Goal: Task Accomplishment & Management: Use online tool/utility

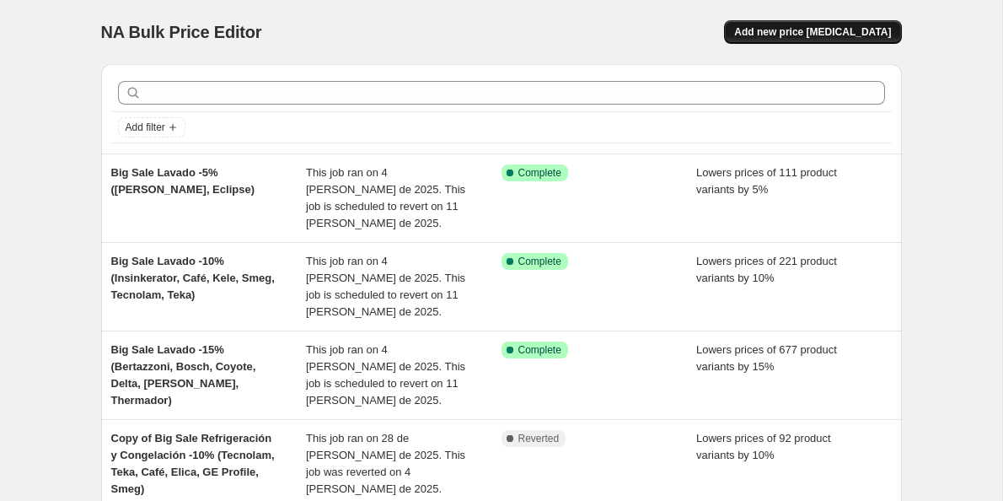
click at [800, 33] on span "Add new price [MEDICAL_DATA]" at bounding box center [812, 31] width 157 height 13
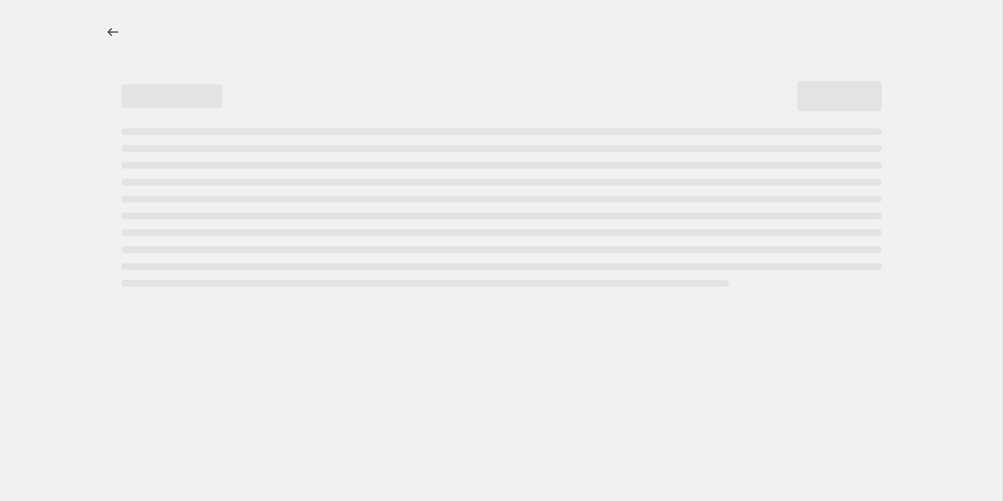
select select "percentage"
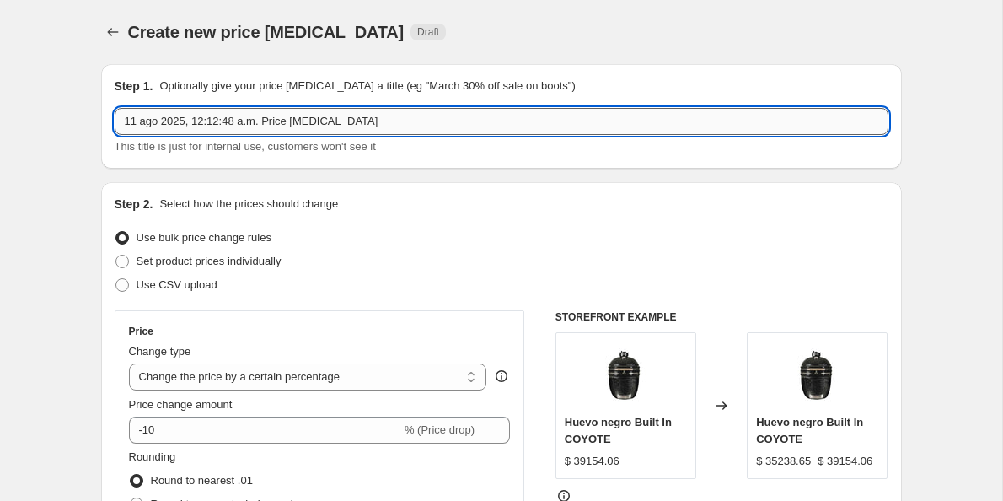
click at [212, 130] on input "11 ago 2025, 12:12:48 a.m. Price [MEDICAL_DATA]" at bounding box center [502, 121] width 774 height 27
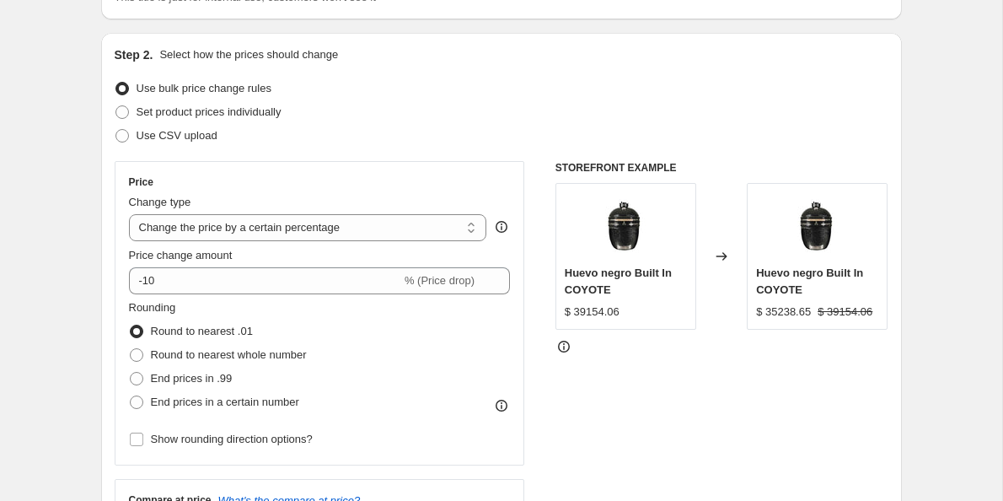
scroll to position [154, 0]
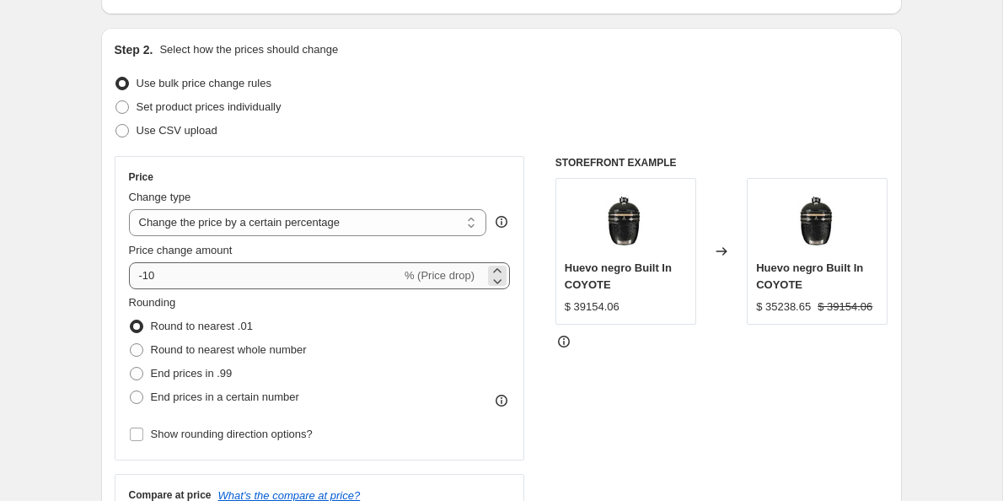
type input "Big Sale Outdoors - 15%"
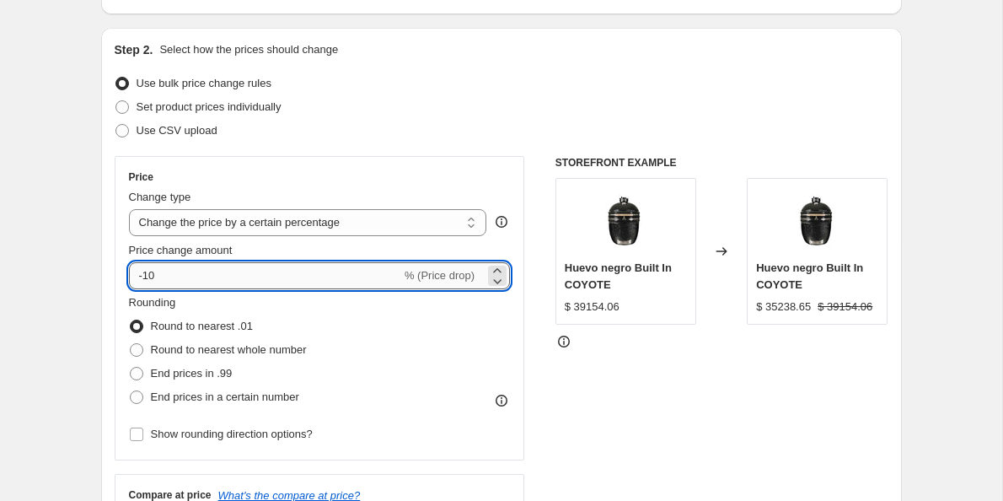
click at [171, 275] on input "-10" at bounding box center [265, 275] width 272 height 27
type input "-15"
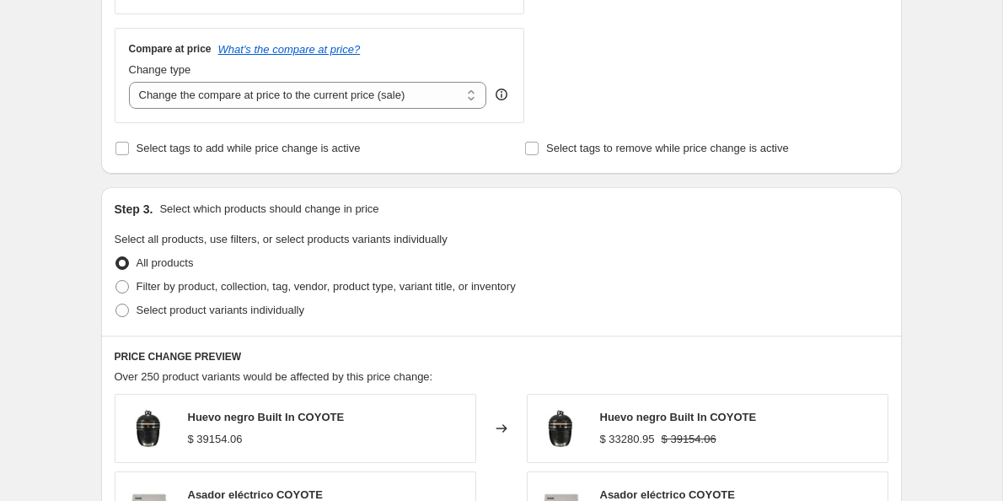
scroll to position [598, 0]
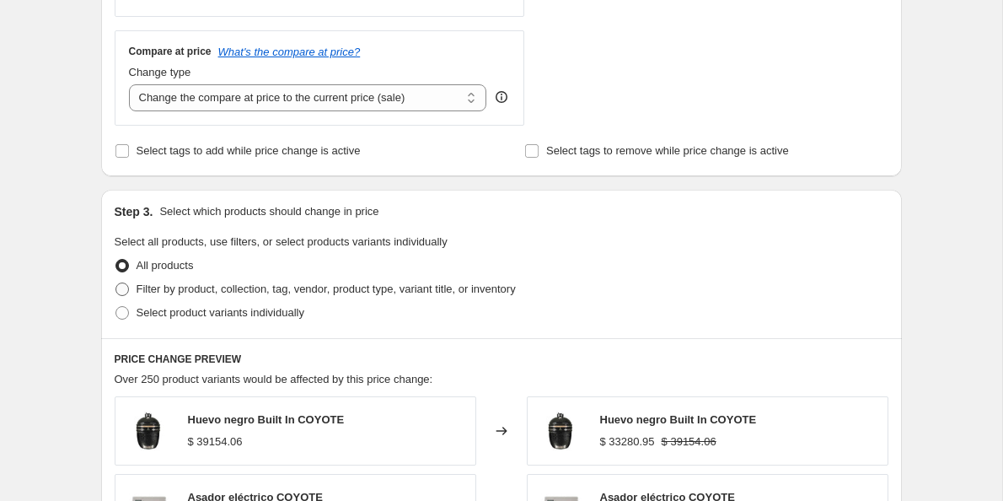
click at [119, 287] on span at bounding box center [121, 288] width 13 height 13
click at [116, 283] on input "Filter by product, collection, tag, vendor, product type, variant title, or inv…" at bounding box center [115, 282] width 1 height 1
radio input "true"
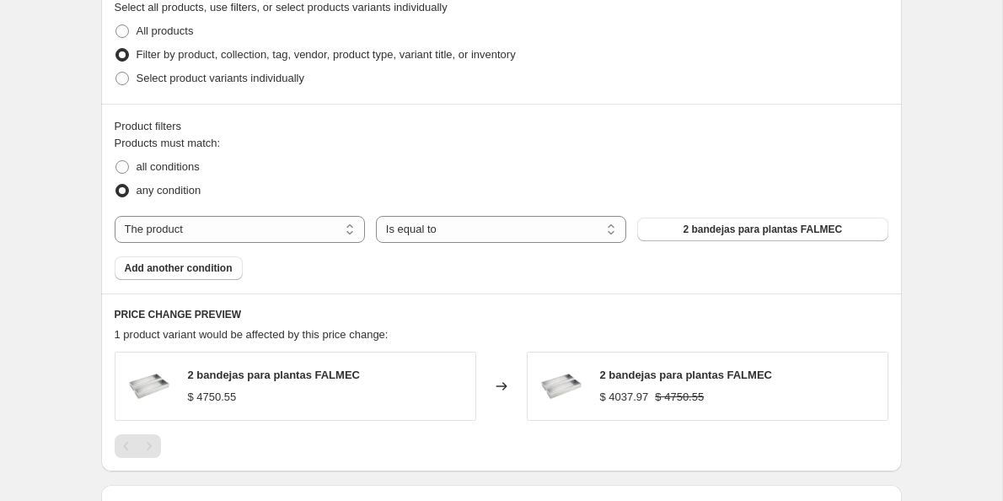
scroll to position [834, 0]
click at [216, 228] on select "The product The product's collection The product's tag The product's vendor The…" at bounding box center [240, 227] width 250 height 27
select select "collection"
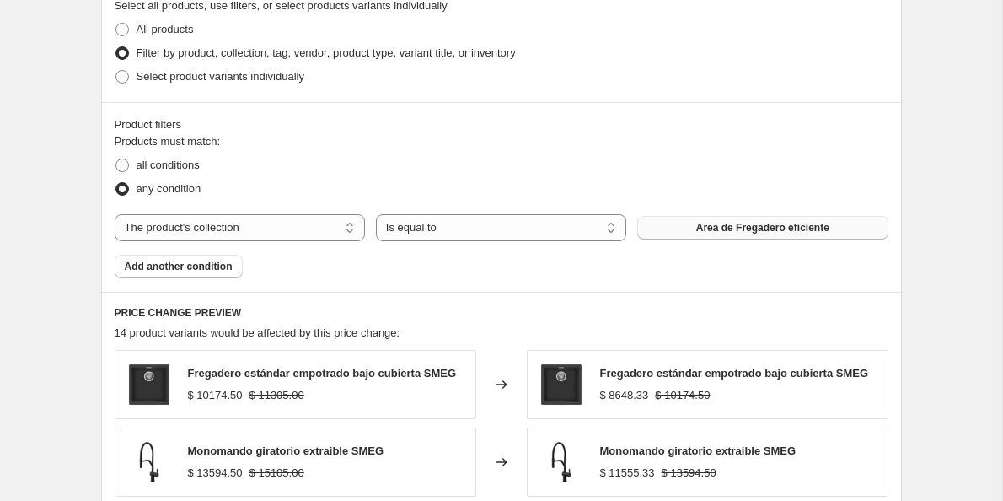
click at [735, 225] on span "Area de Fregadero eficiente" at bounding box center [762, 227] width 133 height 13
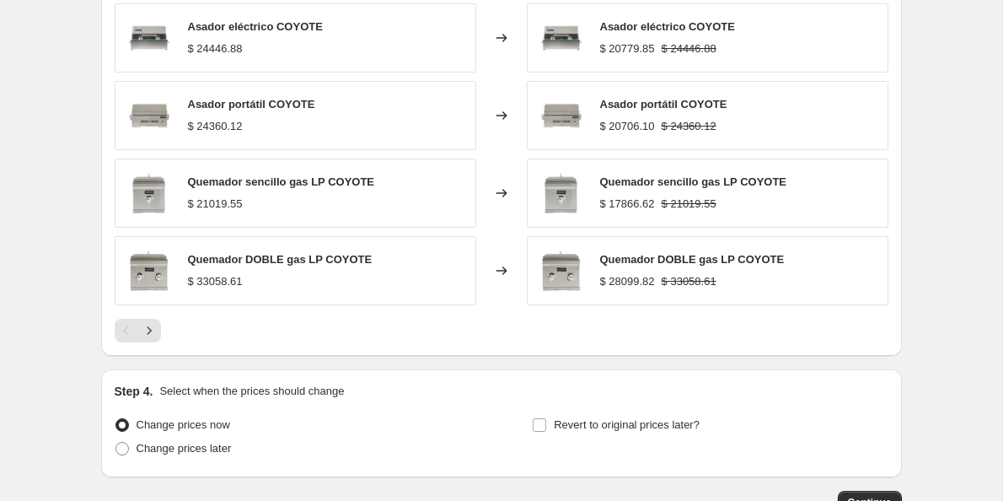
scroll to position [1374, 0]
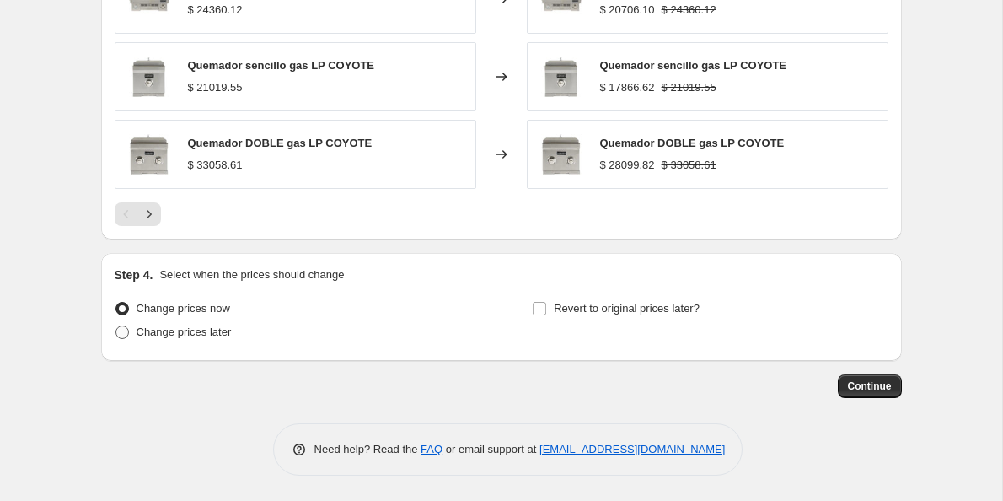
click at [124, 336] on span at bounding box center [121, 331] width 13 height 13
click at [116, 326] on input "Change prices later" at bounding box center [115, 325] width 1 height 1
radio input "true"
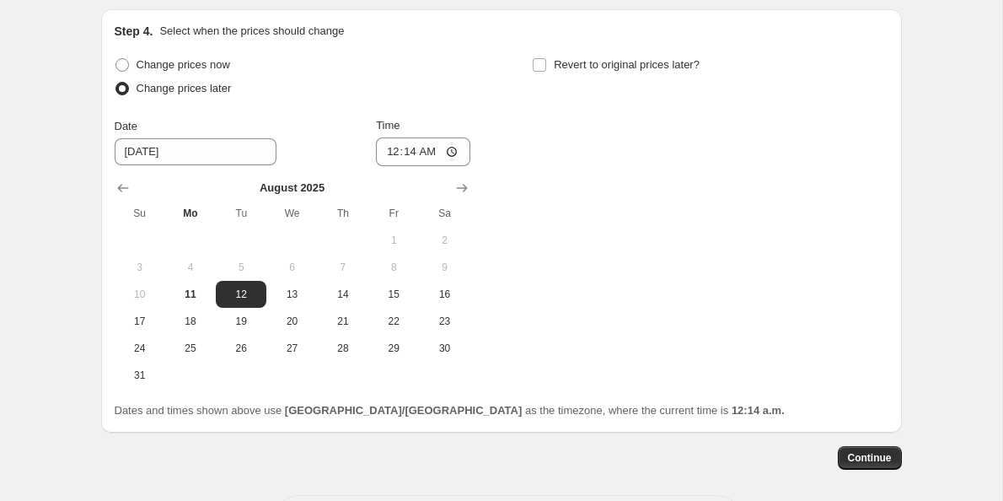
scroll to position [1619, 0]
click at [182, 298] on span "11" at bounding box center [190, 292] width 37 height 13
type input "[DATE]"
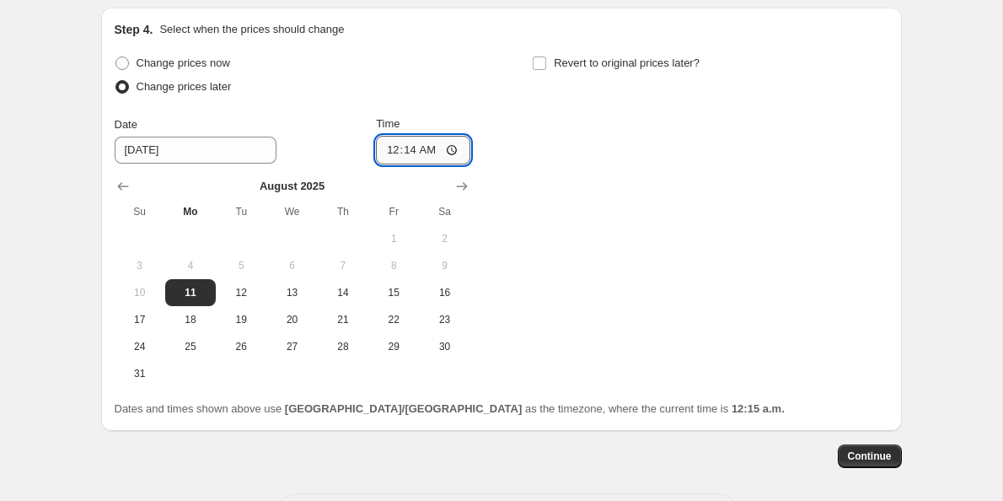
click at [385, 156] on input "00:14" at bounding box center [423, 150] width 94 height 29
type input "10:00"
click at [540, 62] on input "Revert to original prices later?" at bounding box center [539, 62] width 13 height 13
checkbox input "true"
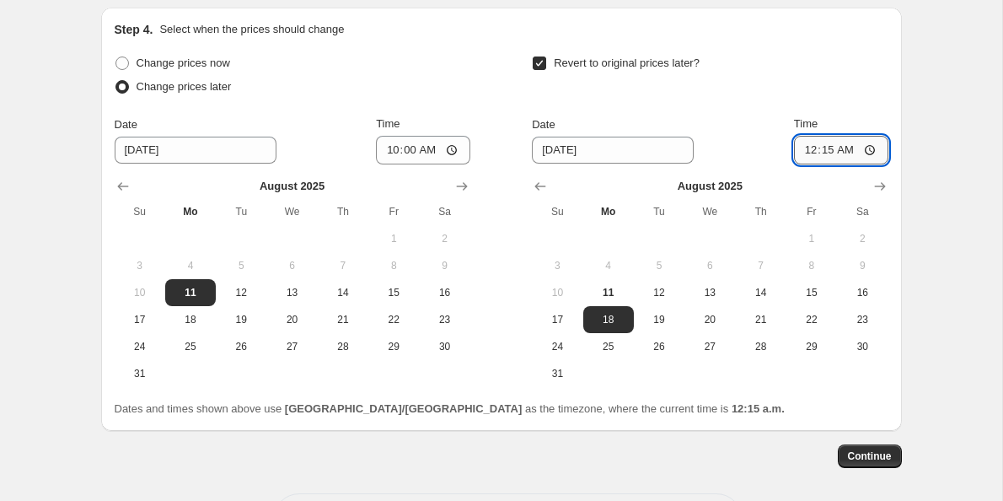
click at [801, 152] on input "00:15" at bounding box center [841, 150] width 94 height 29
type input "09:00"
click at [471, 40] on div "Step 4. Select when the prices should change Change prices now Change prices la…" at bounding box center [502, 219] width 774 height 396
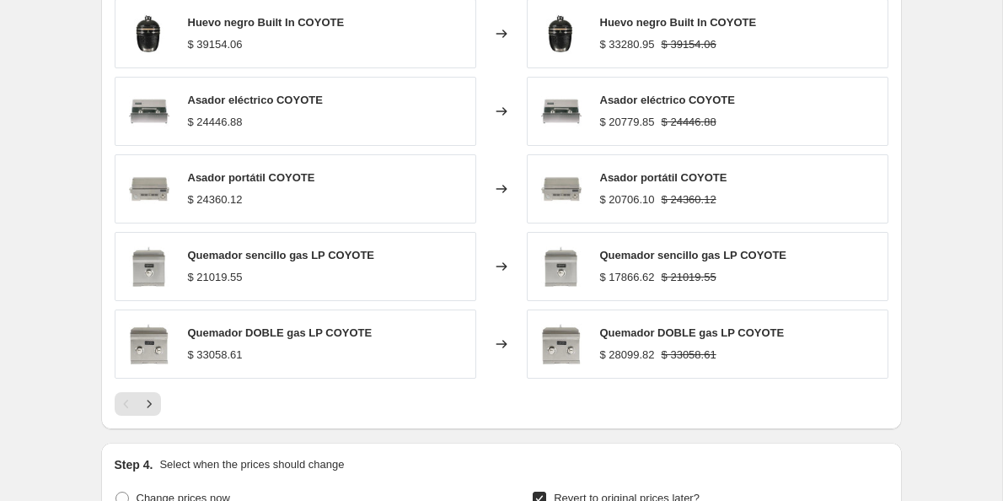
scroll to position [1689, 0]
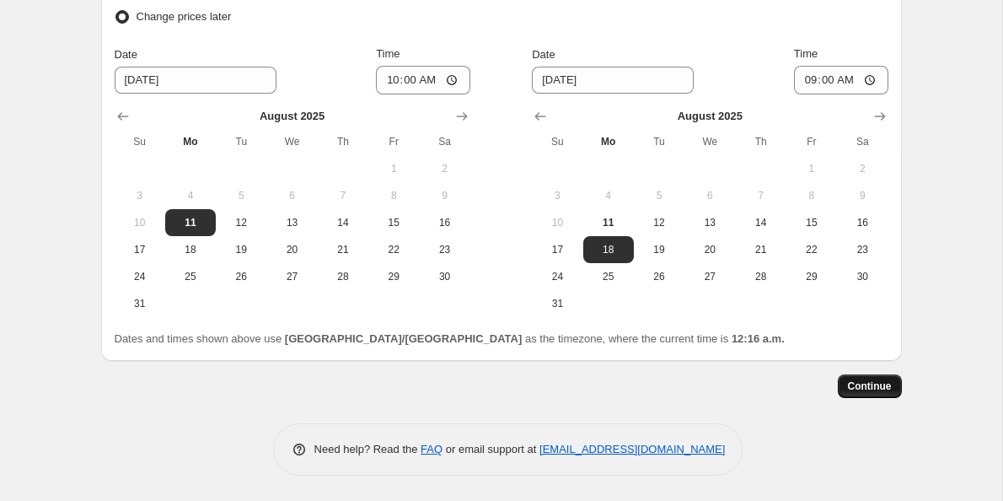
click at [876, 385] on span "Continue" at bounding box center [870, 385] width 44 height 13
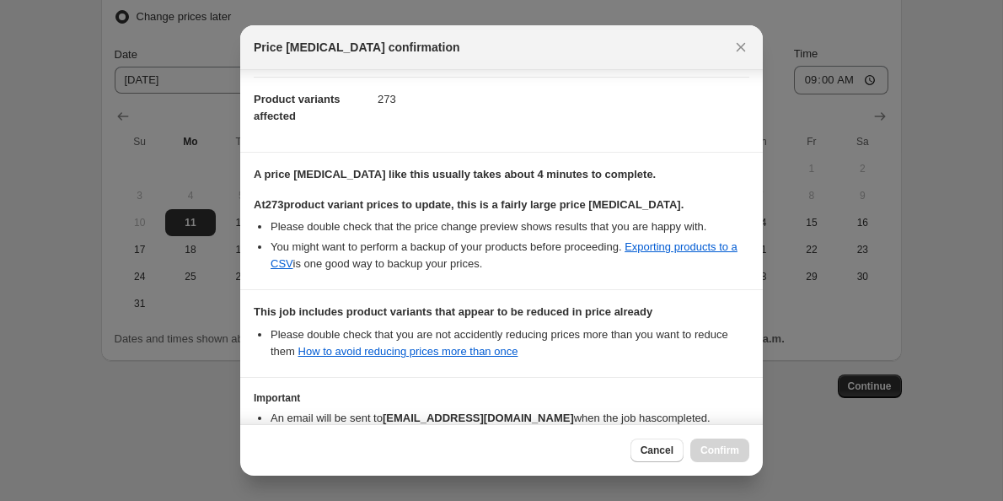
scroll to position [298, 0]
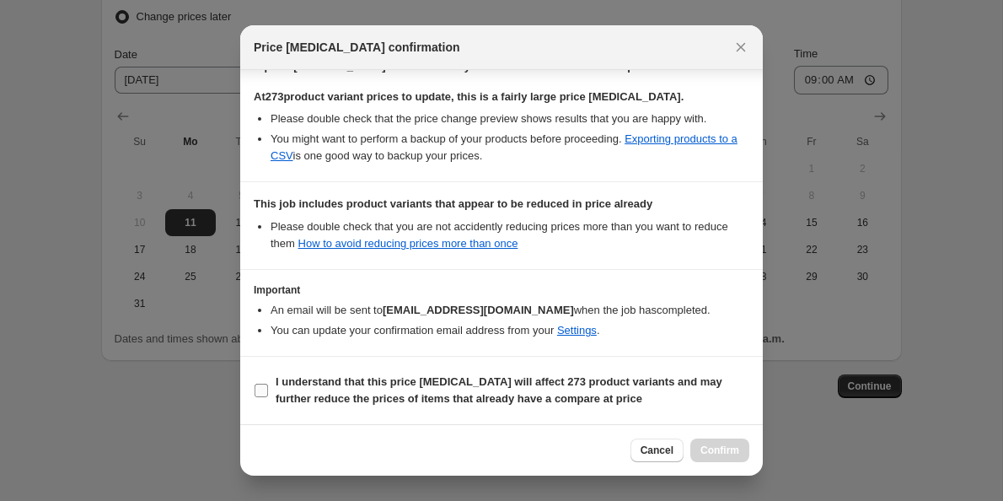
click at [259, 388] on input "I understand that this price [MEDICAL_DATA] will affect 273 product variants an…" at bounding box center [261, 389] width 13 height 13
checkbox input "true"
click at [715, 454] on span "Confirm" at bounding box center [719, 449] width 39 height 13
